Goal: Task Accomplishment & Management: Manage account settings

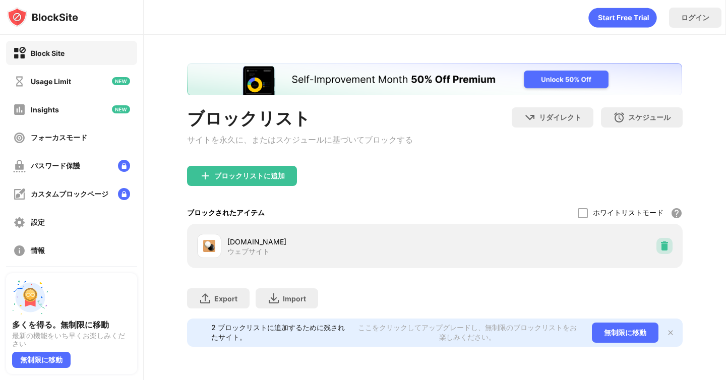
click at [661, 249] on img at bounding box center [665, 246] width 10 height 10
